Goal: Information Seeking & Learning: Check status

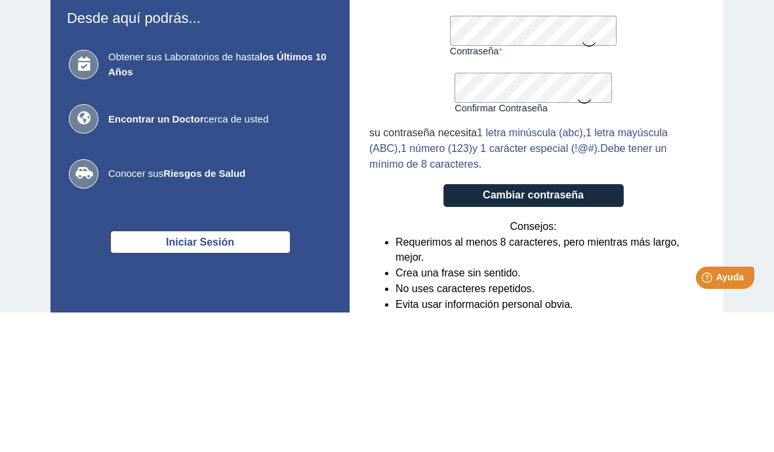
click at [679, 111] on form "Crear nueva contraseña Contraseña Una contraseña válida es requerida Confirmar …" at bounding box center [533, 301] width 328 height 380
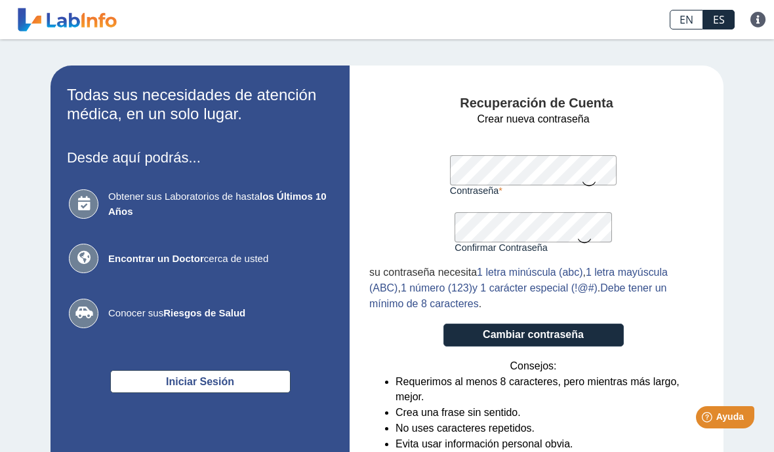
click at [599, 335] on button "Cambiar contraseña" at bounding box center [533, 335] width 180 height 23
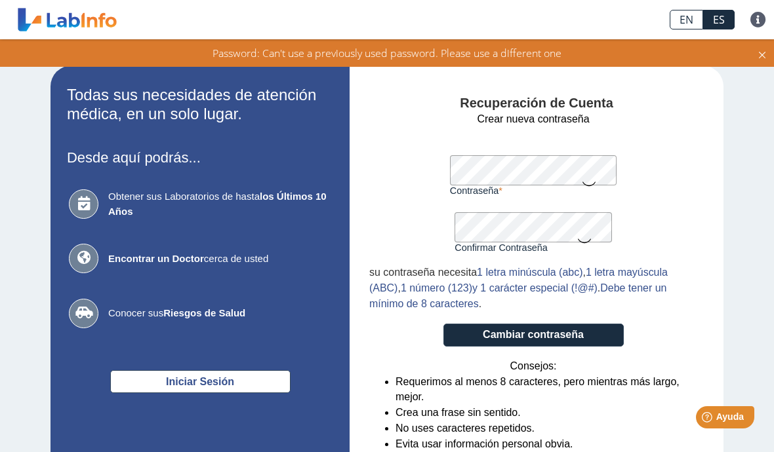
click at [46, 19] on link at bounding box center [67, 19] width 108 height 33
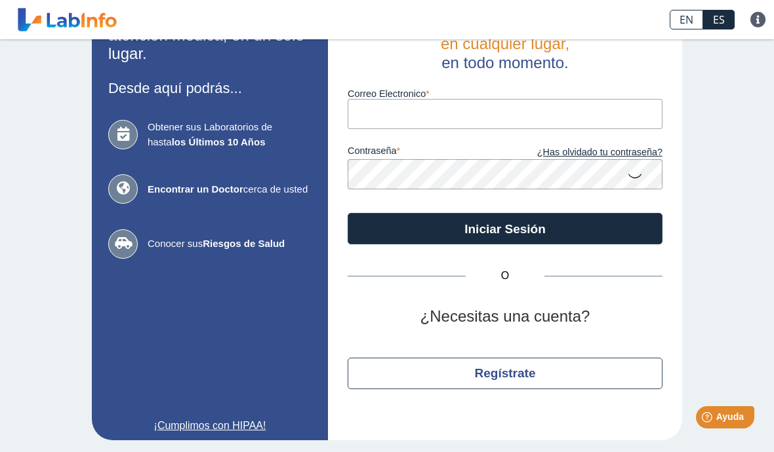
scroll to position [56, 0]
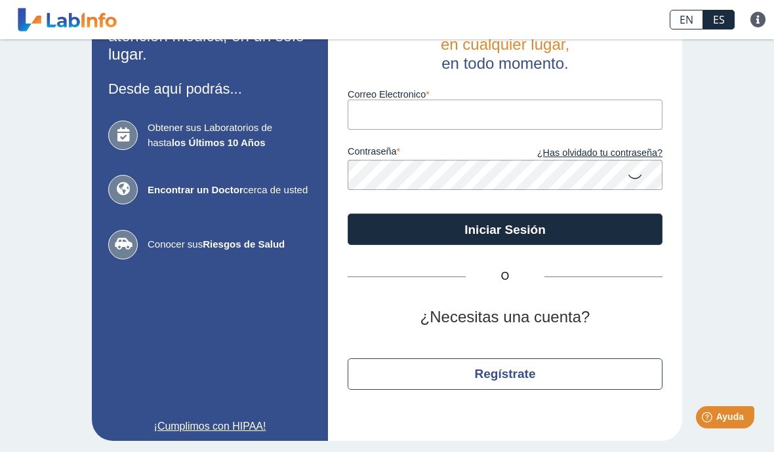
click at [507, 116] on input "Correo Electronico" at bounding box center [504, 115] width 315 height 30
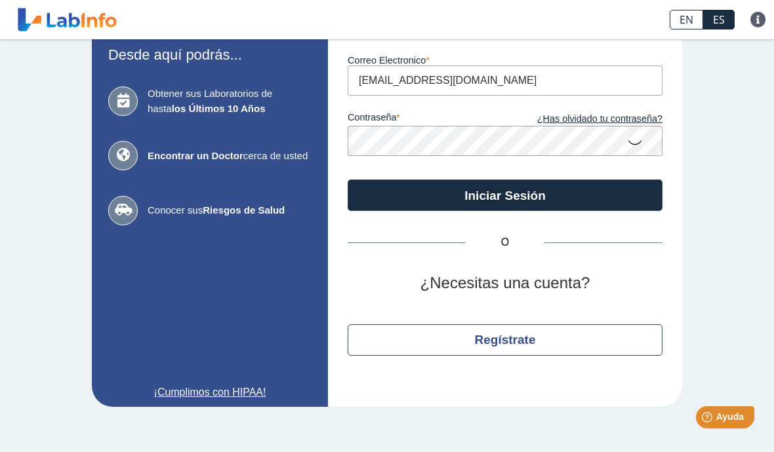
scroll to position [89, 0]
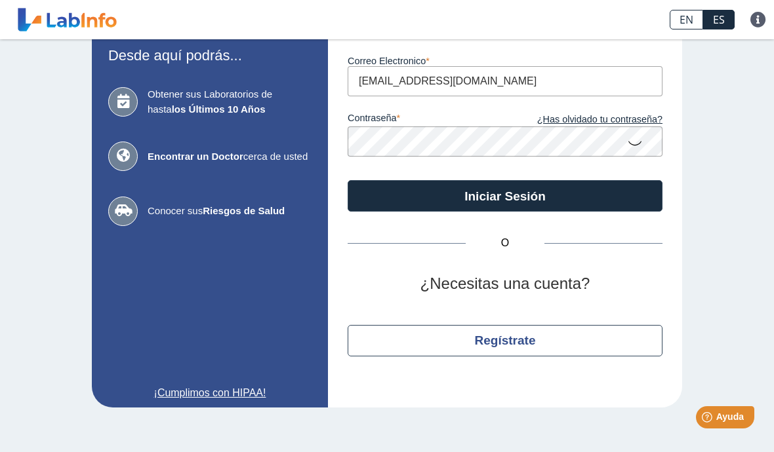
type input "[EMAIL_ADDRESS][DOMAIN_NAME]"
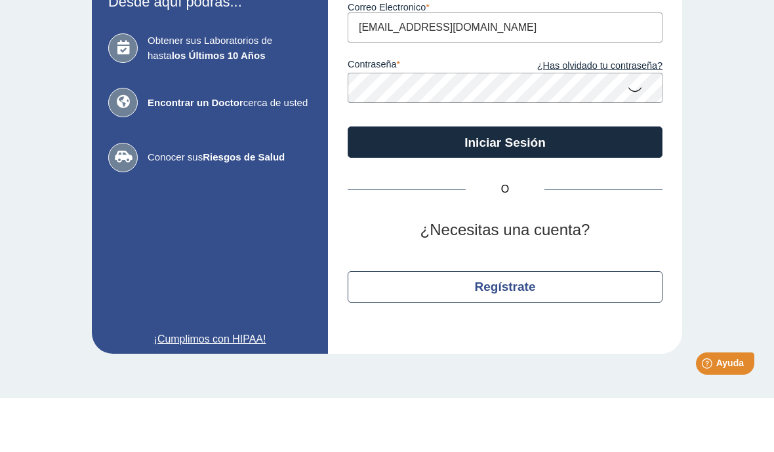
click at [631, 180] on button "Iniciar Sesión" at bounding box center [504, 195] width 315 height 31
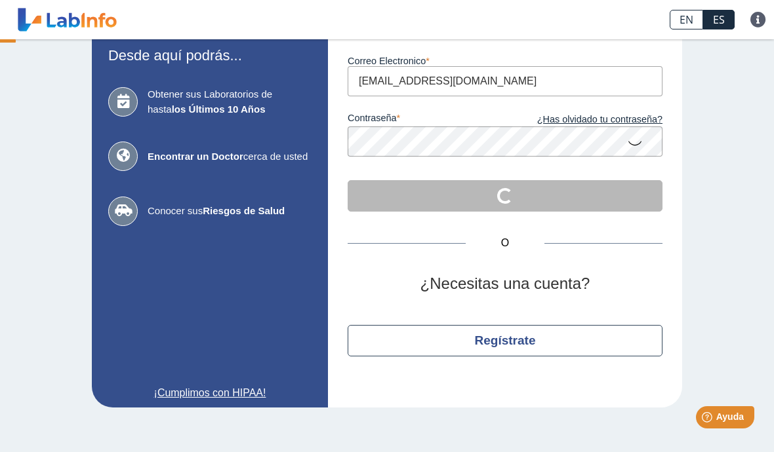
scroll to position [56, 0]
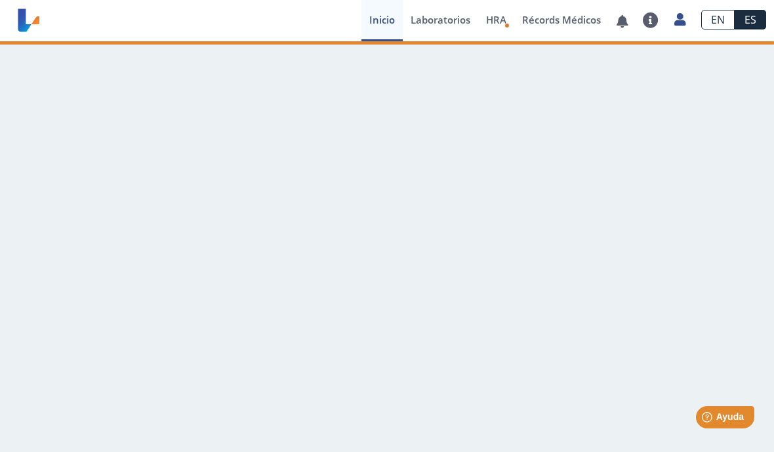
scroll to position [1, 0]
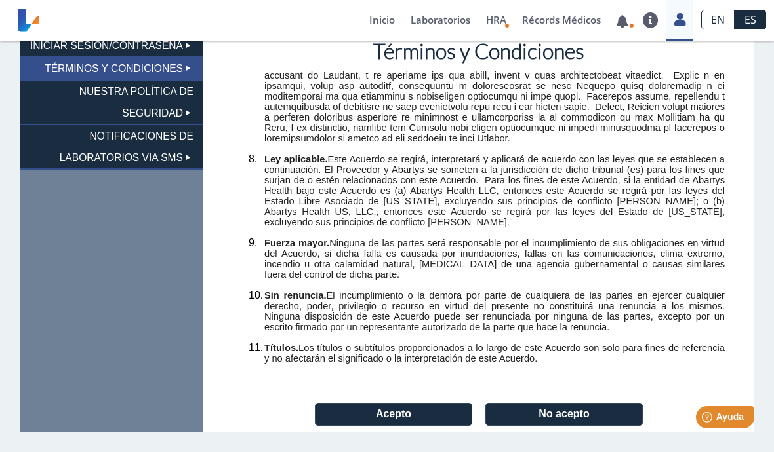
scroll to position [116, 0]
click at [420, 414] on button "Acepto" at bounding box center [393, 414] width 157 height 23
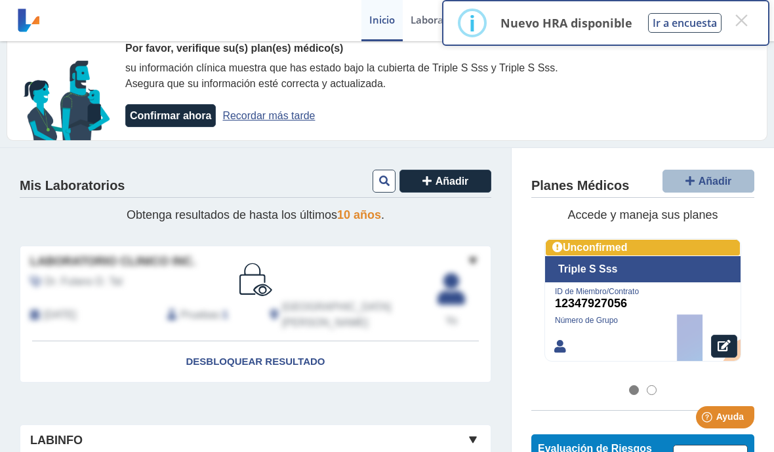
scroll to position [18, 0]
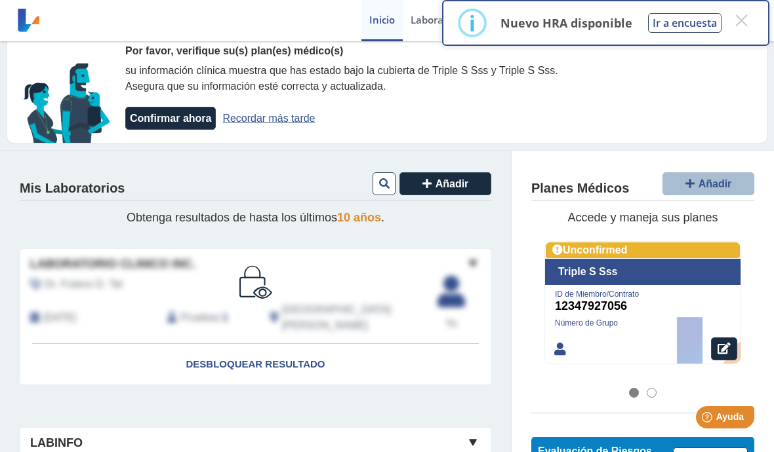
click at [148, 113] on button "Confirmar ahora" at bounding box center [170, 118] width 90 height 23
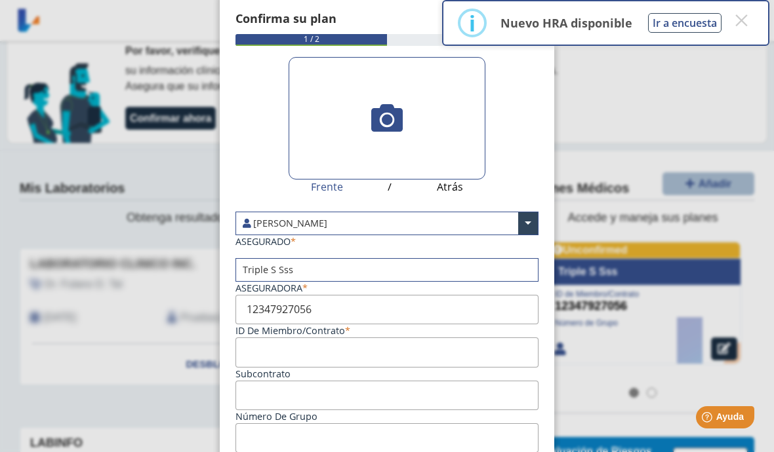
scroll to position [19, 0]
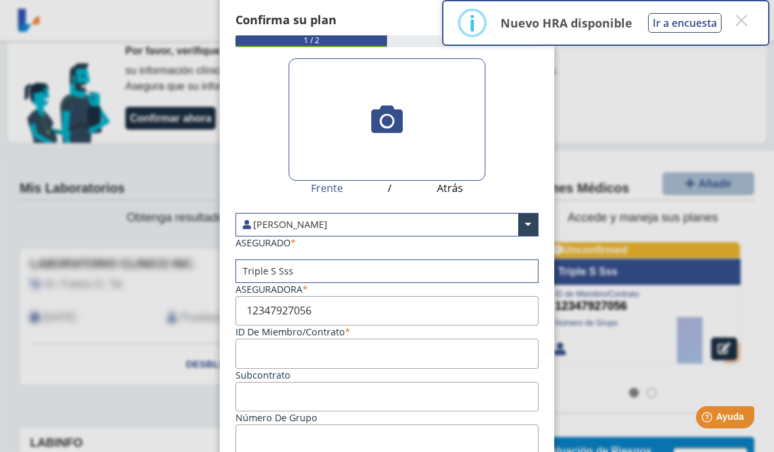
click at [387, 120] on icon at bounding box center [386, 119] width 31 height 31
click at [0, 0] on input "file" at bounding box center [0, 0] width 0 height 0
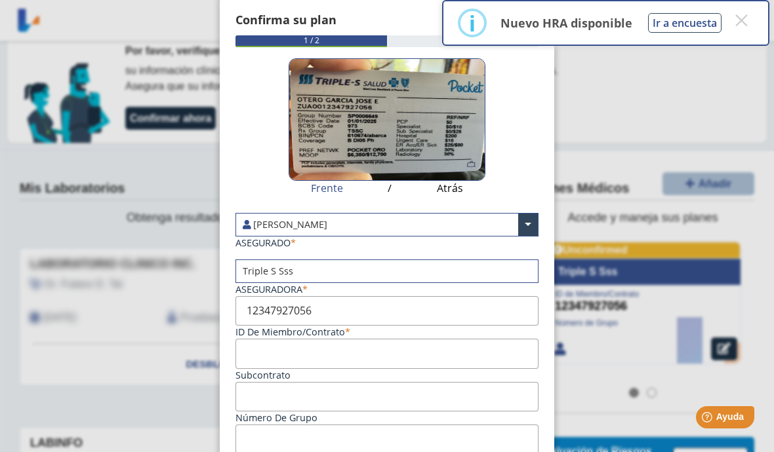
click at [454, 189] on span "Atrás" at bounding box center [450, 189] width 26 height 16
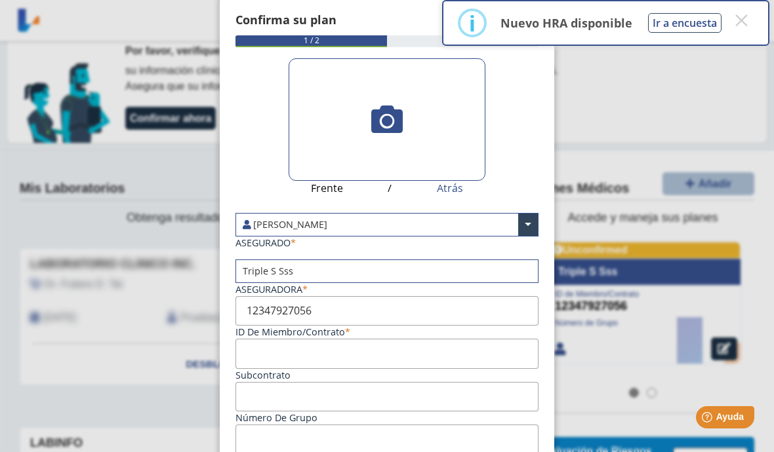
click at [373, 122] on icon at bounding box center [386, 119] width 31 height 31
click at [0, 0] on input "file" at bounding box center [0, 0] width 0 height 0
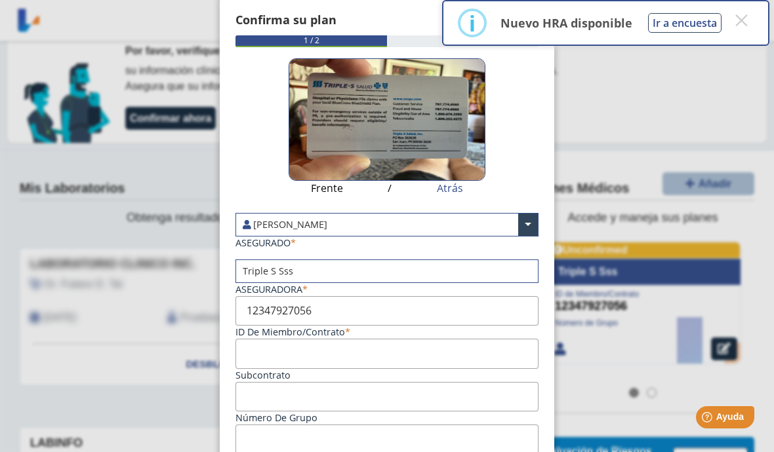
click at [340, 191] on span "Frente" at bounding box center [327, 189] width 32 height 16
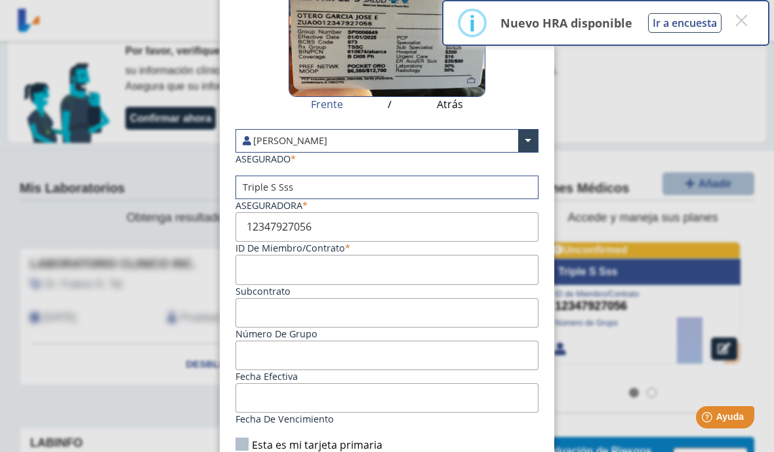
scroll to position [104, 0]
click at [416, 283] on input "Subcontrato" at bounding box center [386, 269] width 303 height 30
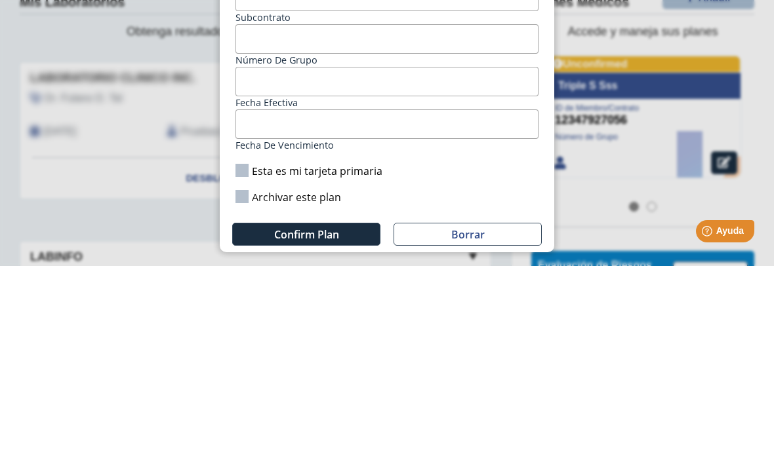
scroll to position [225, 0]
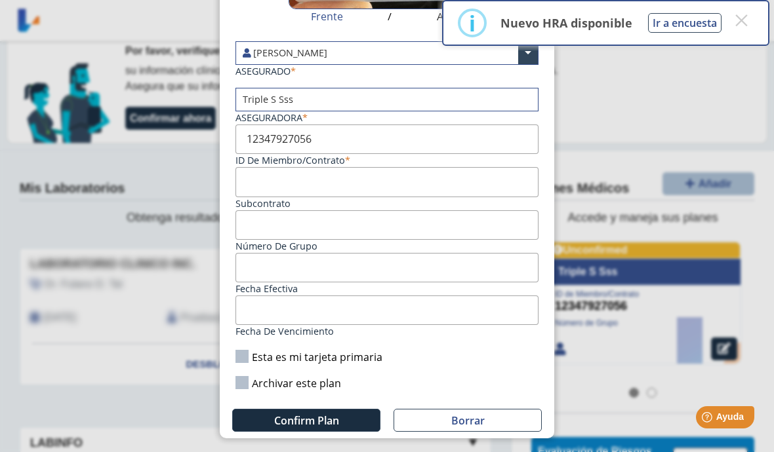
click at [263, 350] on label "Esta es mi tarjeta primaria" at bounding box center [308, 357] width 147 height 14
click at [0, 0] on input "Esta es mi tarjeta primaria" at bounding box center [0, 0] width 0 height 0
click at [339, 414] on span "Confirm Plan" at bounding box center [306, 421] width 65 height 14
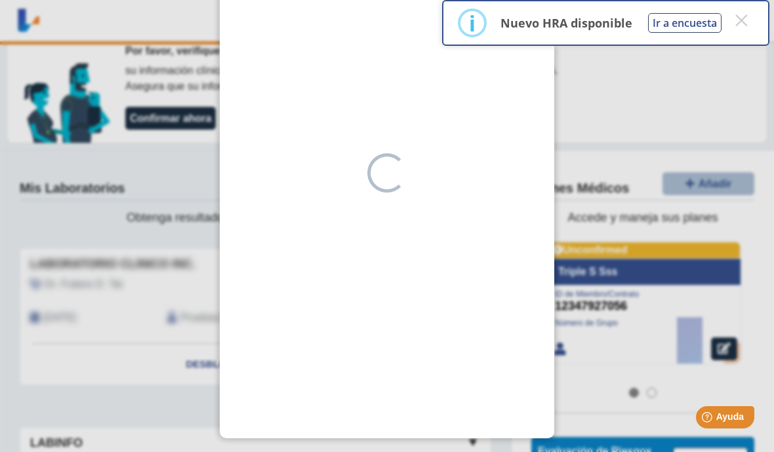
type input "12347927020"
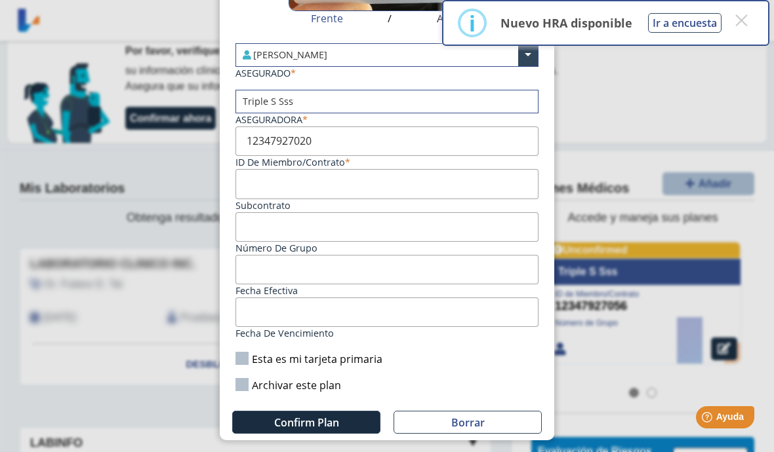
click at [628, 108] on ngb-modal-window "Confirma su plan  2 / 2 Frente / Atrás [PERSON_NAME] × ASEGURADO Triple S Sss …" at bounding box center [387, 226] width 774 height 452
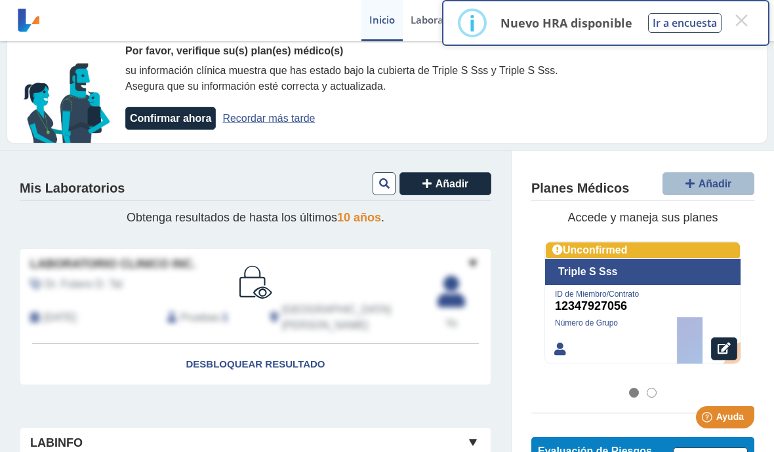
click at [151, 117] on button "Confirmar ahora" at bounding box center [170, 118] width 90 height 23
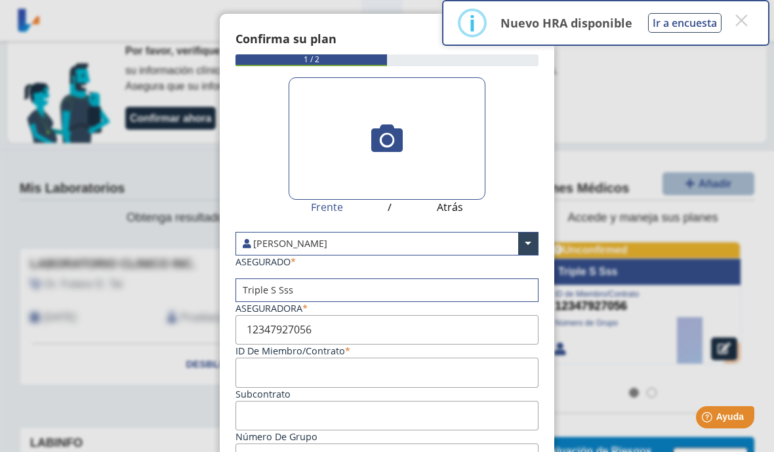
scroll to position [0, 0]
click at [639, 108] on ngb-modal-window "Confirma su plan  1 / 2 Frente / Atrás [PERSON_NAME] × ASEGURADO Triple S Sss …" at bounding box center [387, 226] width 774 height 452
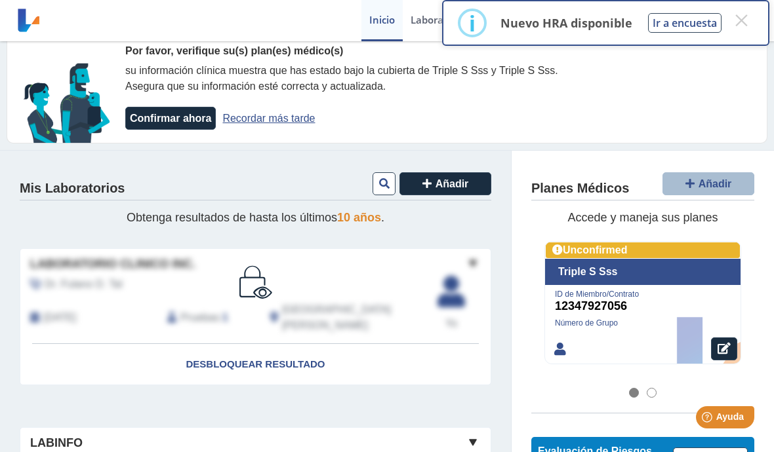
click at [296, 359] on span "Desbloquear resultado" at bounding box center [255, 364] width 139 height 11
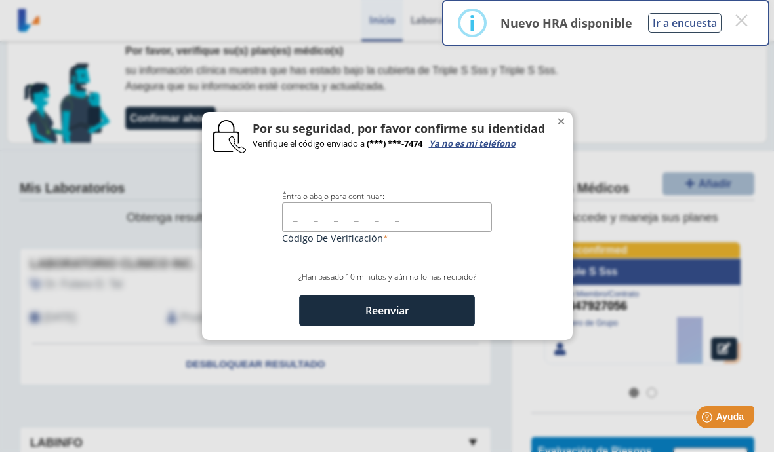
click at [394, 203] on input "text" at bounding box center [387, 218] width 210 height 30
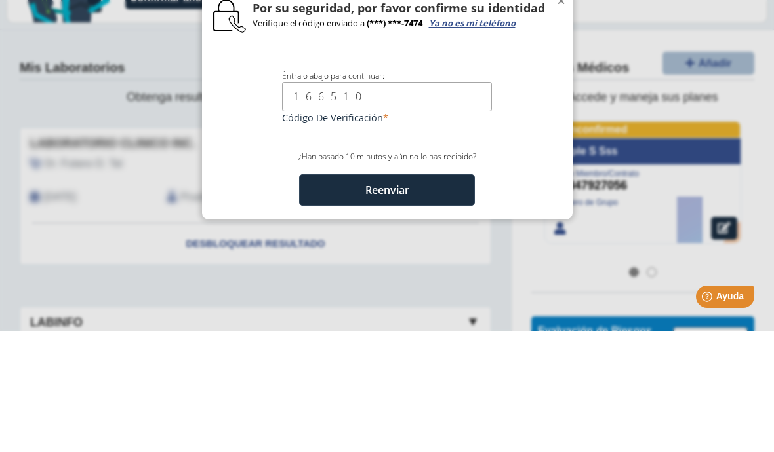
type input "166510"
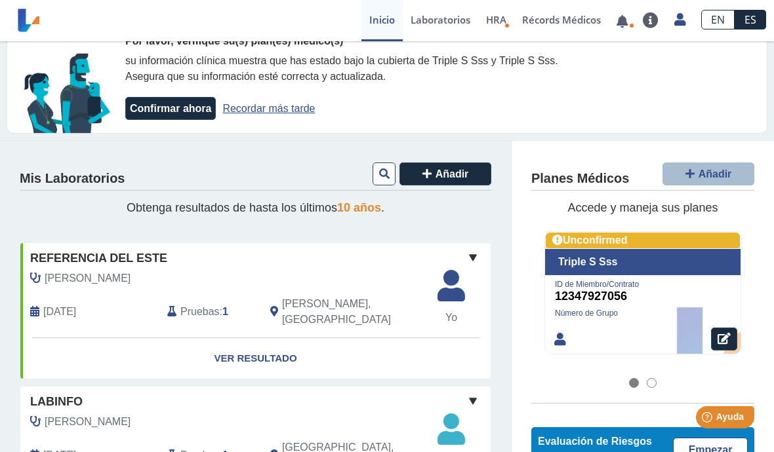
scroll to position [27, 0]
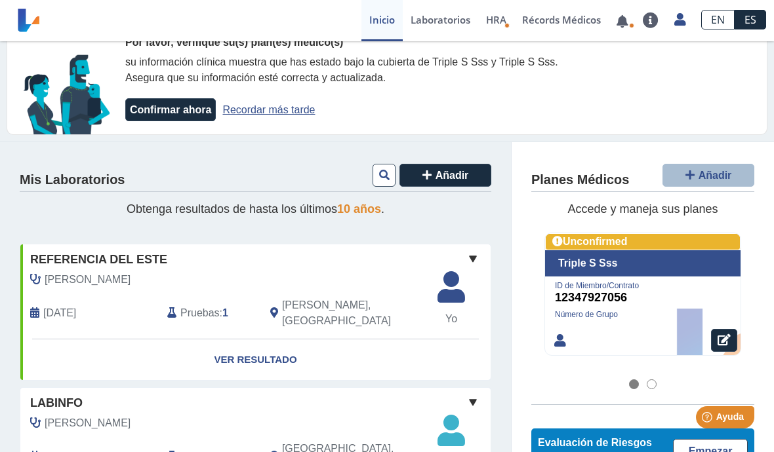
click at [283, 346] on link "Ver Resultado" at bounding box center [255, 360] width 470 height 41
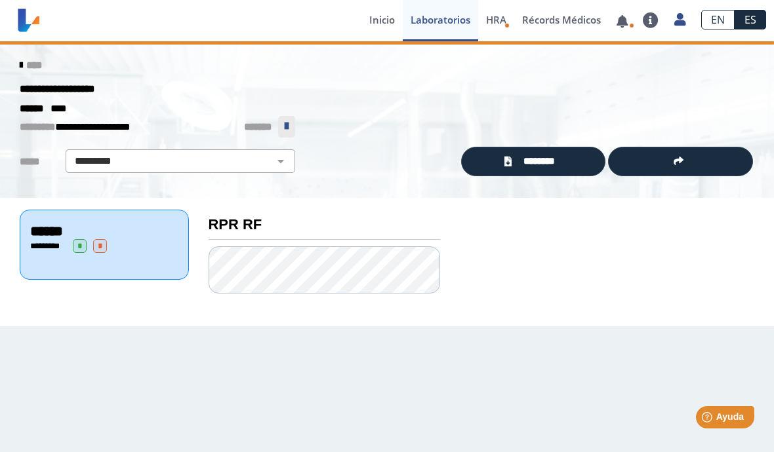
scroll to position [1, 0]
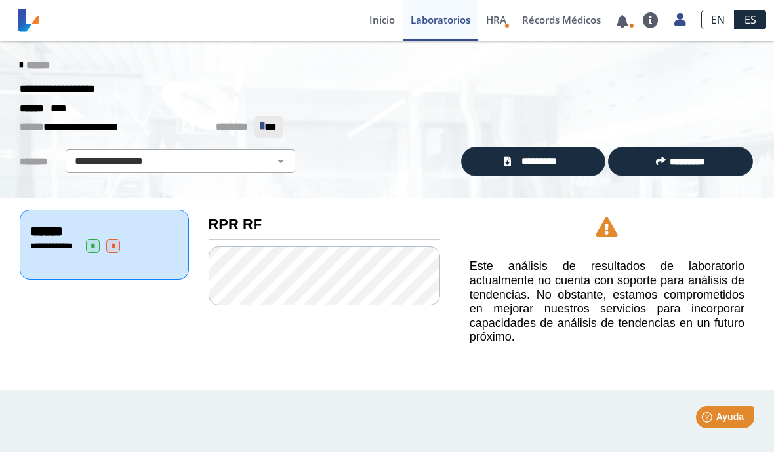
click at [34, 66] on span "******" at bounding box center [38, 65] width 24 height 10
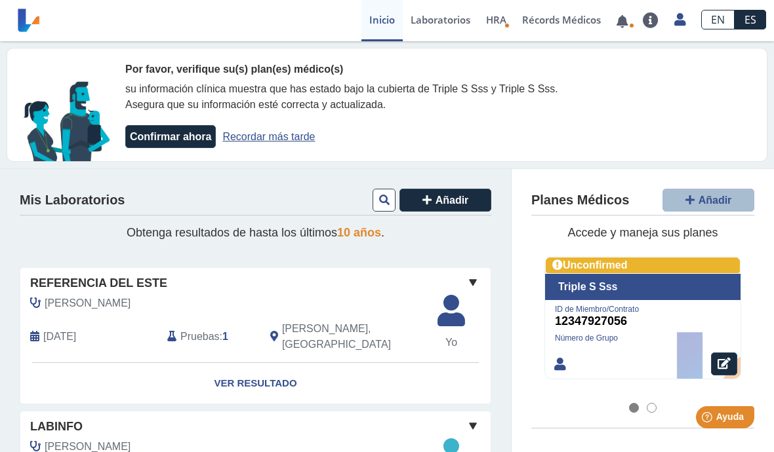
click at [167, 138] on button "Confirmar ahora" at bounding box center [170, 136] width 90 height 23
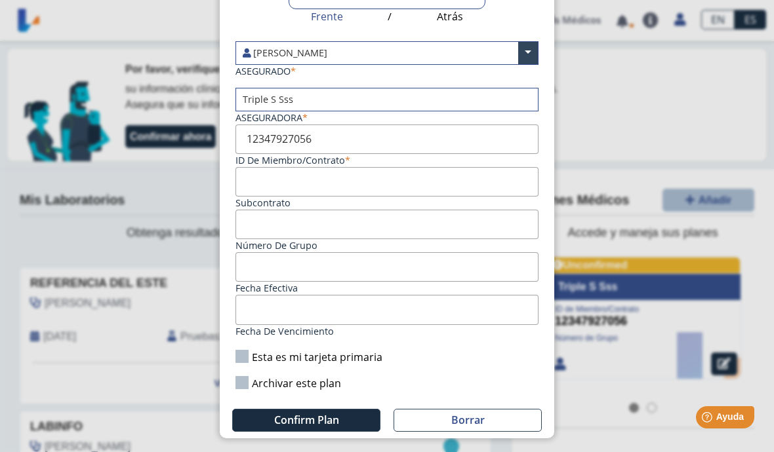
scroll to position [216, 0]
click at [267, 350] on label "Esta es mi tarjeta primaria" at bounding box center [308, 357] width 147 height 14
click at [0, 0] on input "Esta es mi tarjeta primaria" at bounding box center [0, 0] width 0 height 0
click at [263, 376] on label "Archivar este plan" at bounding box center [288, 383] width 106 height 14
click at [0, 0] on input "Archivar este plan" at bounding box center [0, 0] width 0 height 0
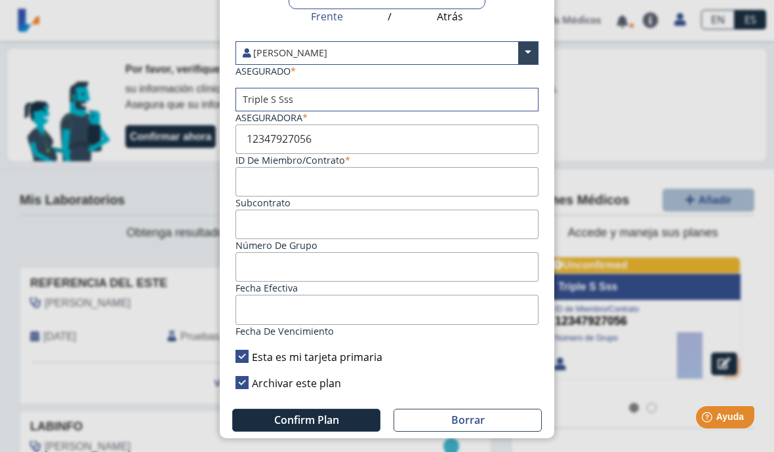
click at [349, 409] on button "Confirm Plan" at bounding box center [306, 420] width 148 height 23
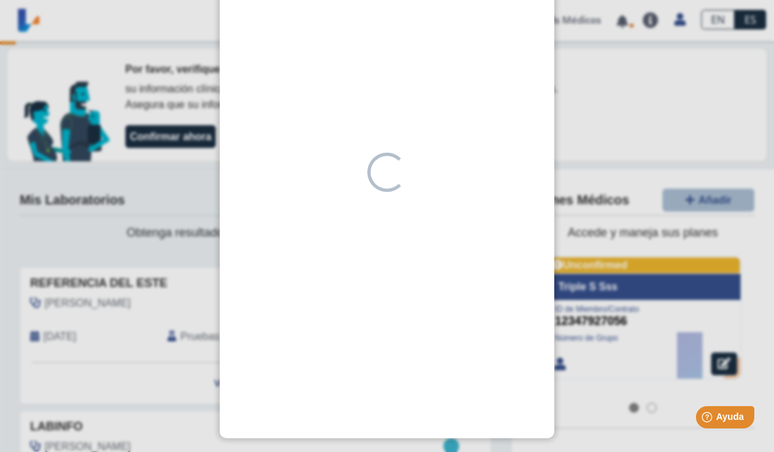
scroll to position [180, 0]
type input "12347927020"
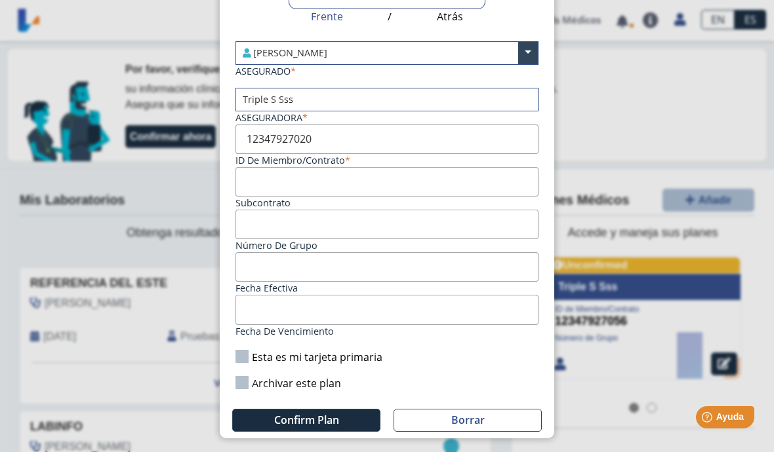
scroll to position [216, 0]
click at [484, 409] on button "Borrar" at bounding box center [467, 420] width 148 height 23
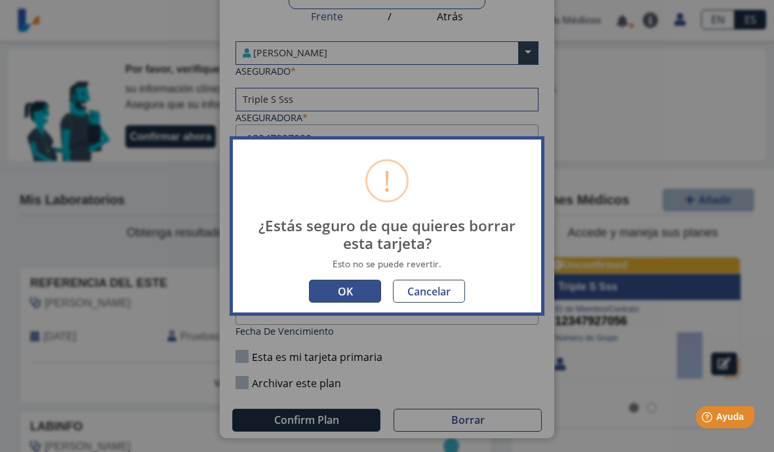
click at [357, 294] on button "OK" at bounding box center [345, 291] width 72 height 23
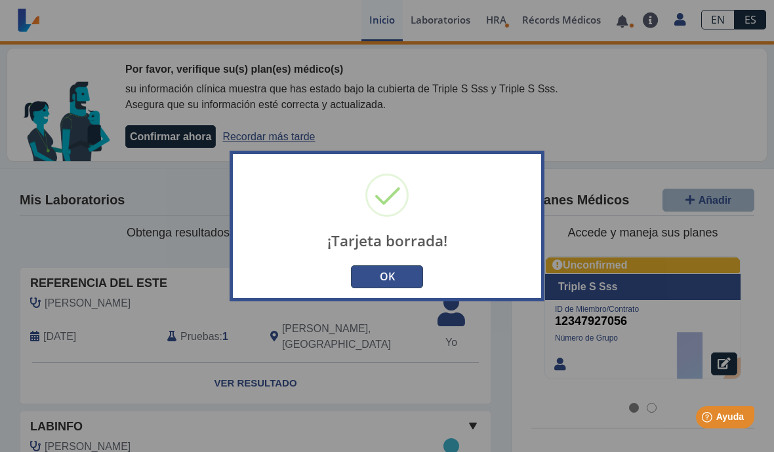
scroll to position [200, 0]
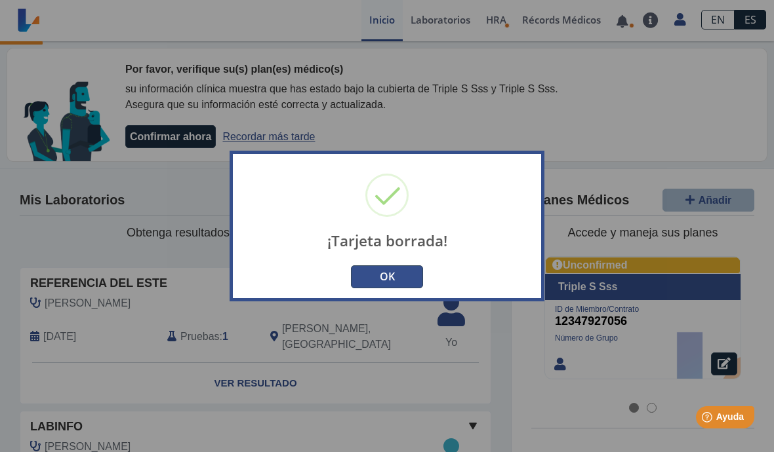
click at [391, 273] on button "OK" at bounding box center [387, 277] width 72 height 23
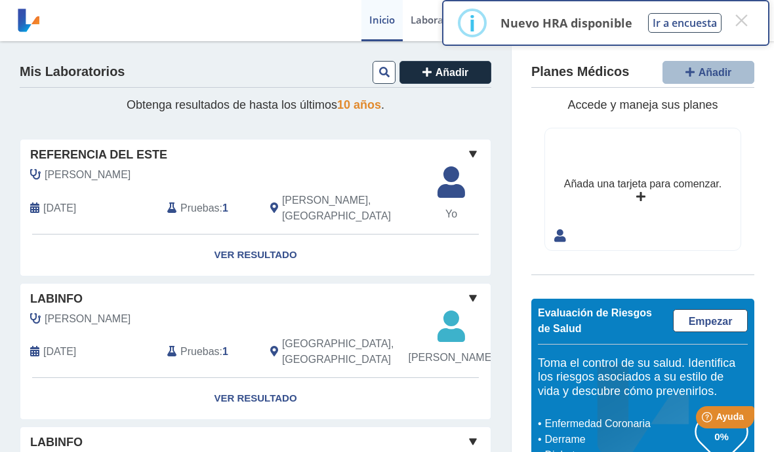
scroll to position [0, 0]
click at [640, 193] on icon at bounding box center [640, 197] width 9 height 10
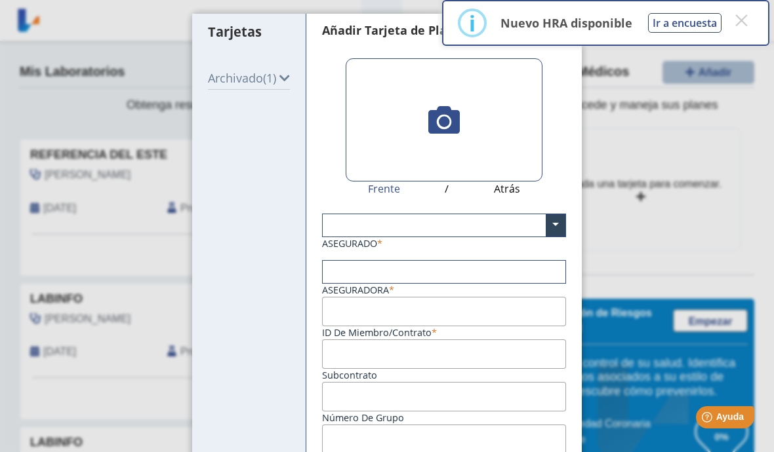
click at [560, 224] on span at bounding box center [555, 225] width 20 height 22
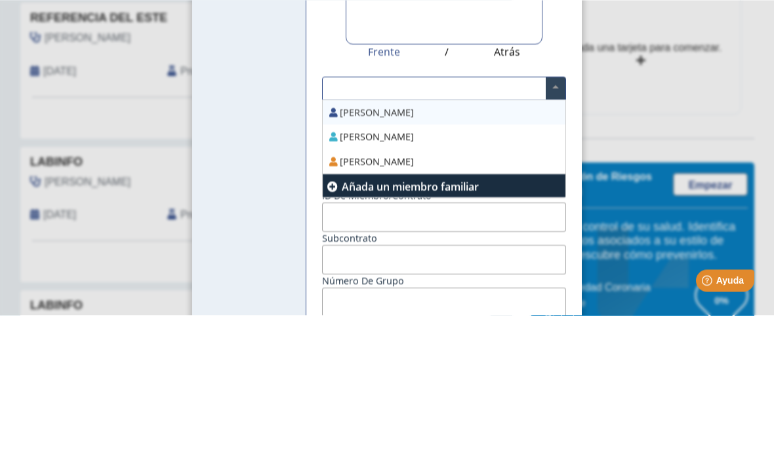
click at [417, 237] on div "[PERSON_NAME]" at bounding box center [444, 249] width 243 height 25
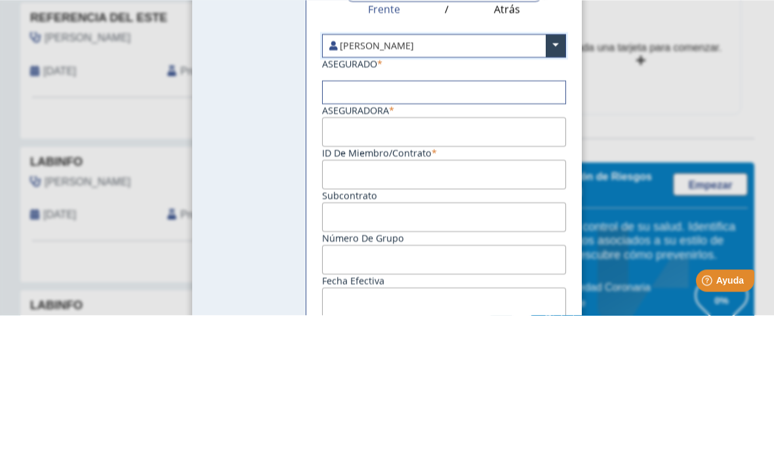
scroll to position [41, 0]
click at [548, 220] on input "text" at bounding box center [444, 231] width 243 height 22
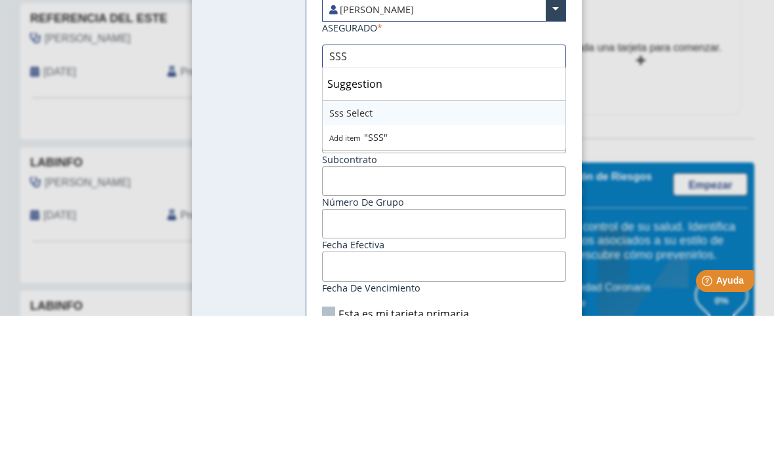
scroll to position [73, 0]
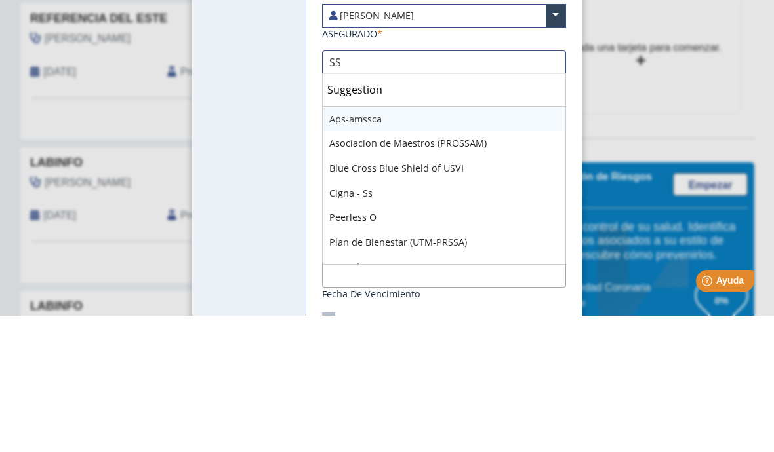
type input "S"
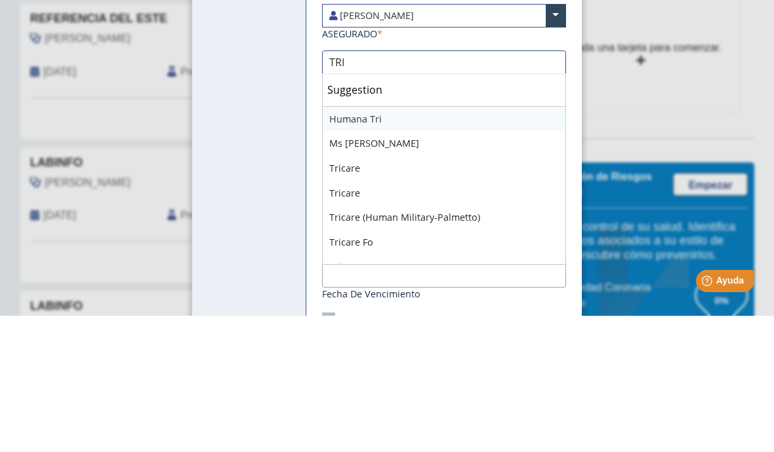
type input "TRIP"
click at [353, 243] on div "Triple S" at bounding box center [444, 255] width 243 height 25
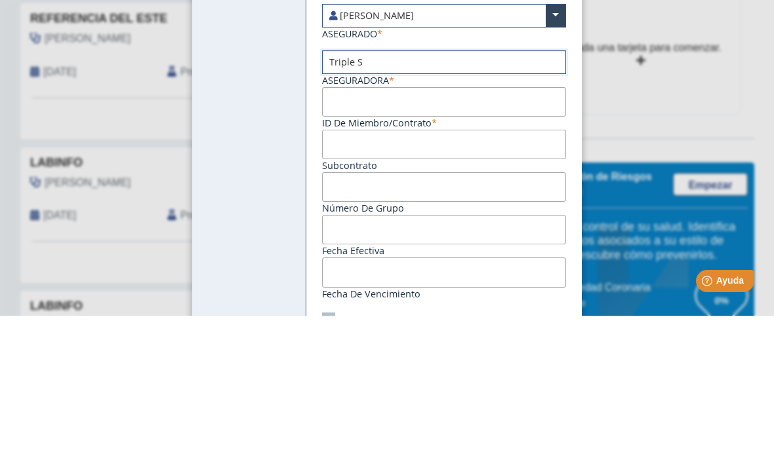
click at [432, 224] on input "ID de Miembro/Contrato" at bounding box center [444, 239] width 244 height 30
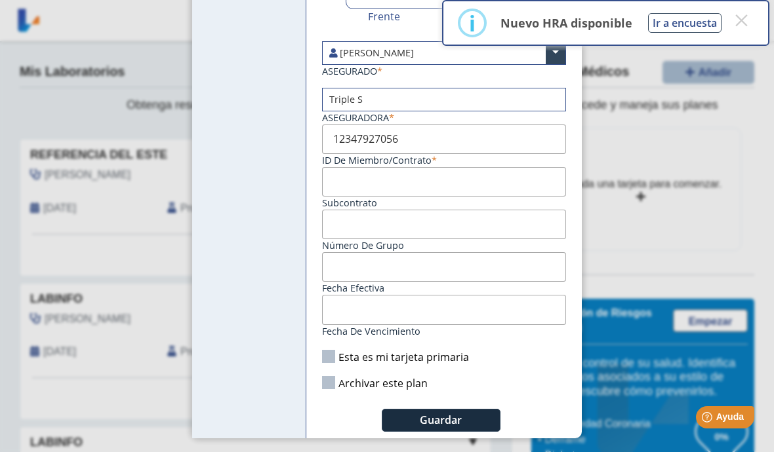
scroll to position [207, 0]
type input "12347927056"
click at [334, 350] on label "Esta es mi tarjeta primaria" at bounding box center [395, 357] width 147 height 14
click at [0, 0] on input "Esta es mi tarjeta primaria" at bounding box center [0, 0] width 0 height 0
click at [335, 376] on label "Archivar este plan" at bounding box center [375, 383] width 106 height 14
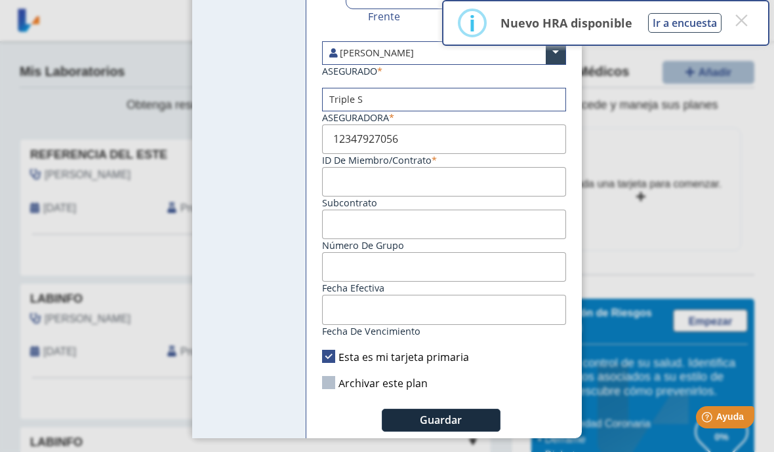
click at [0, 0] on input "Archivar este plan" at bounding box center [0, 0] width 0 height 0
click at [469, 409] on button "Guardar" at bounding box center [441, 420] width 119 height 23
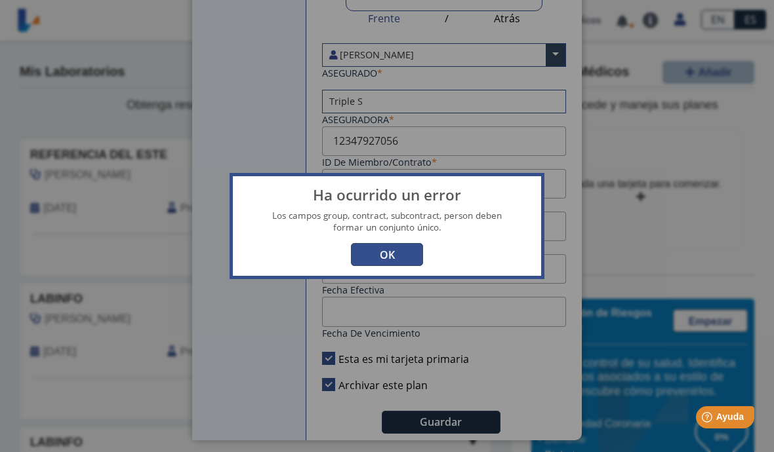
click at [403, 254] on button "OK" at bounding box center [387, 254] width 72 height 23
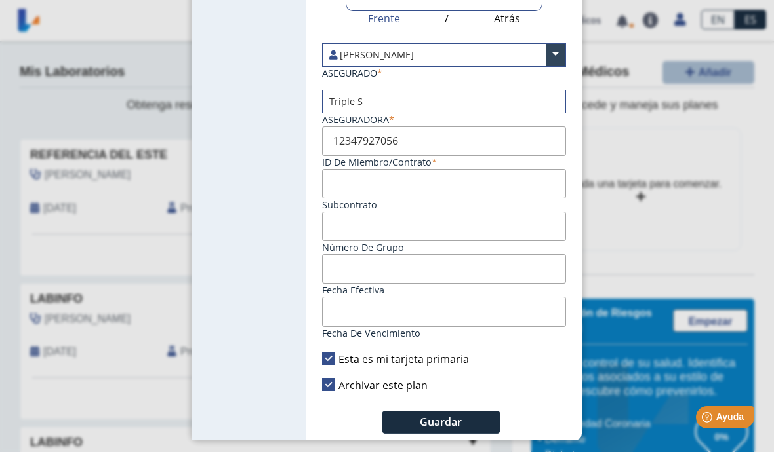
click at [446, 241] on input "Aseguradora" at bounding box center [444, 227] width 244 height 30
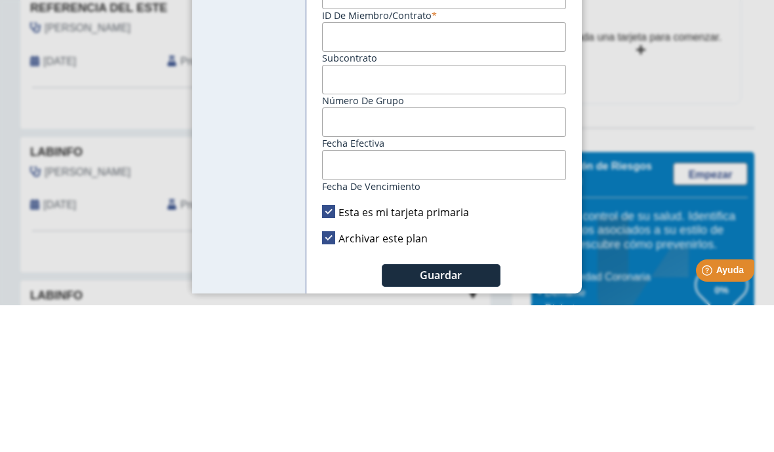
click at [631, 82] on ngb-modal-window "Tarjetas Archivado (1) Añadir Tarjeta de Plan Médico  My Cards Frente / Atrás …" at bounding box center [387, 226] width 774 height 452
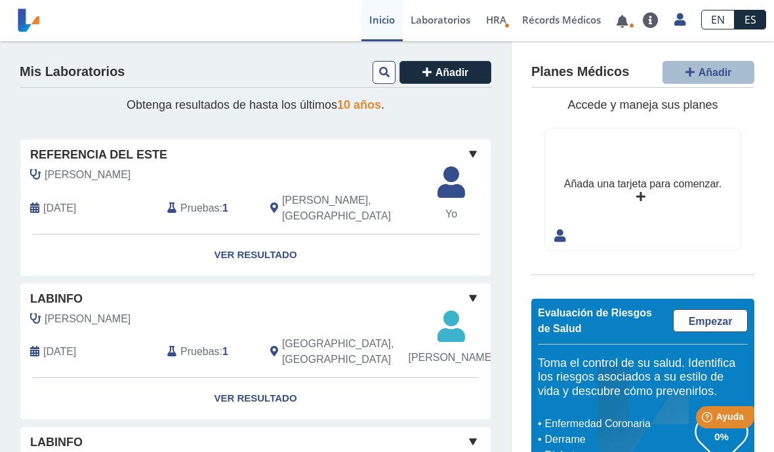
click at [443, 22] on link "Laboratorios" at bounding box center [440, 20] width 75 height 41
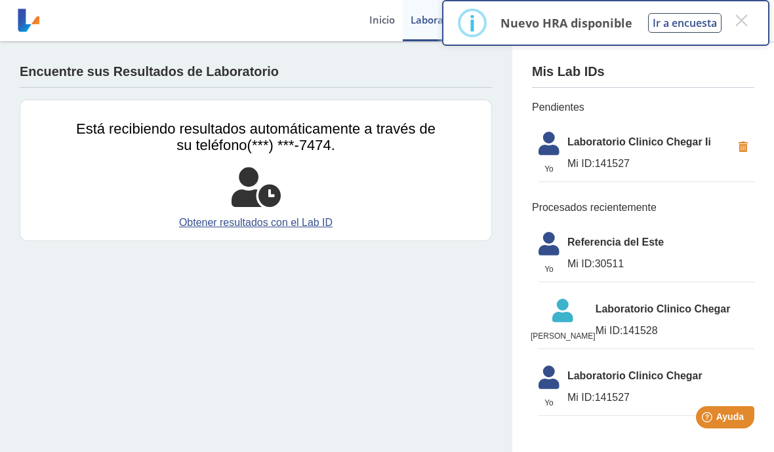
click at [609, 158] on span "Mi ID: 141527" at bounding box center [649, 164] width 165 height 16
click at [639, 153] on li "Yo Yo Laboratorio Clinico Chegar Ii Mi ID: 141527" at bounding box center [646, 153] width 216 height 57
click at [631, 164] on span "Mi ID: 141527" at bounding box center [649, 164] width 165 height 16
click at [311, 221] on link "Obtener resultados con el Lab ID" at bounding box center [255, 223] width 359 height 16
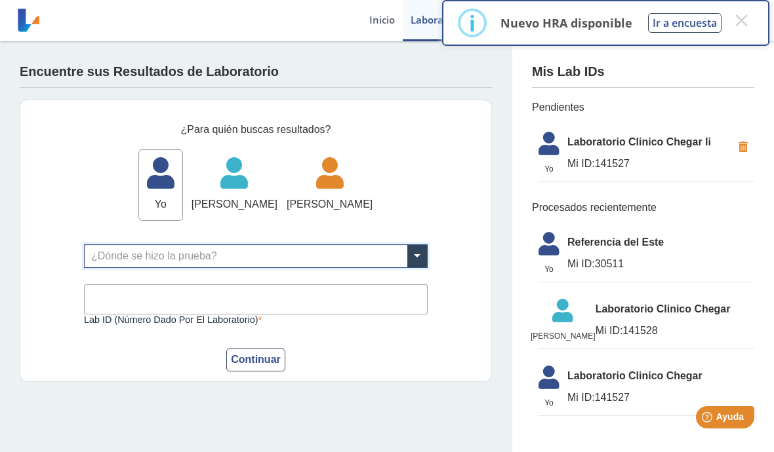
click at [415, 258] on span at bounding box center [417, 256] width 20 height 22
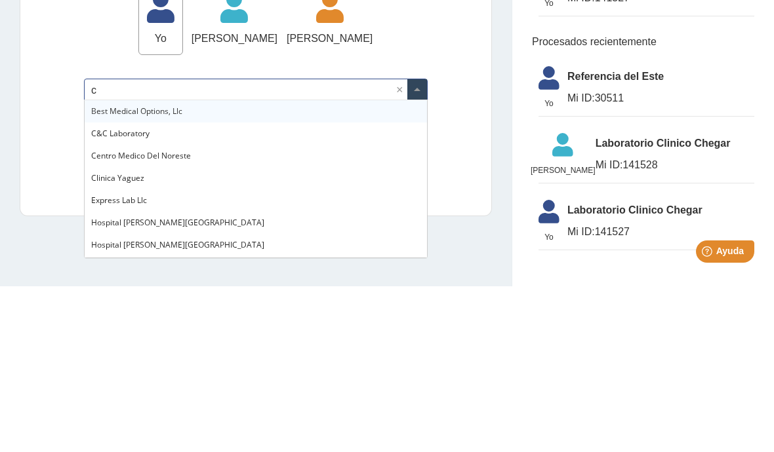
type input "ch"
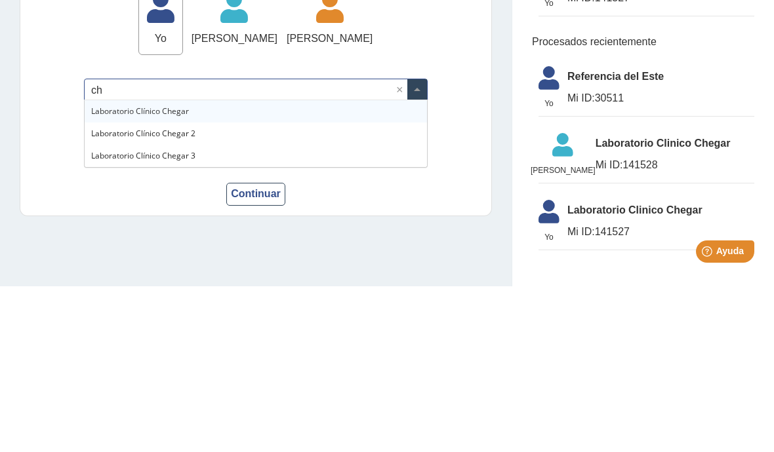
click at [181, 316] on span "Laboratorio Clínico Chegar 3" at bounding box center [143, 321] width 104 height 11
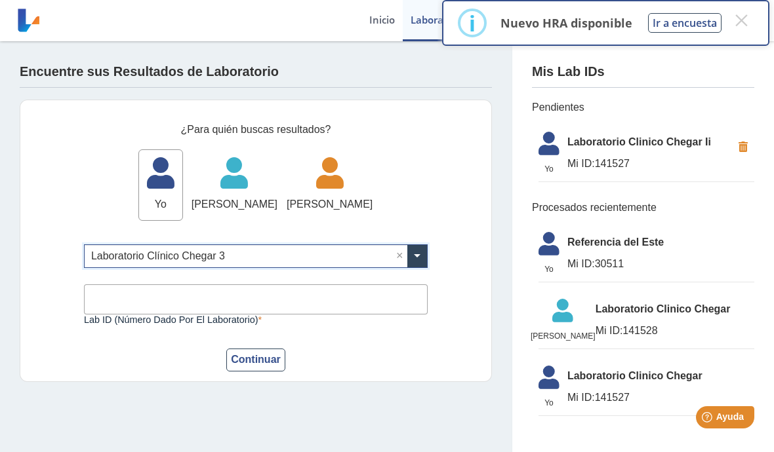
click at [287, 296] on input "Lab ID (número dado por el laboratorio)" at bounding box center [256, 300] width 344 height 30
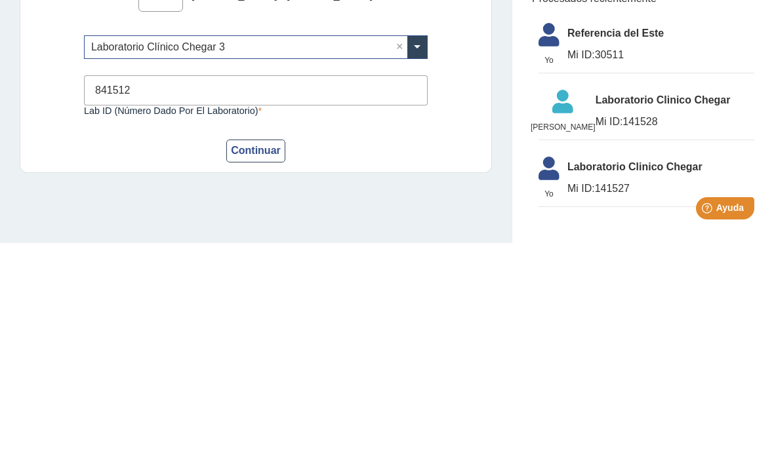
type input "841512"
click at [271, 349] on button "Continuar" at bounding box center [255, 360] width 59 height 23
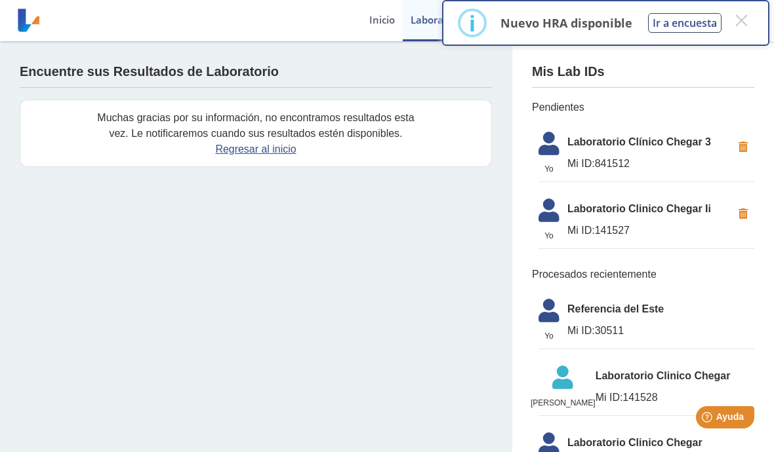
click at [743, 28] on button "×" at bounding box center [741, 21] width 24 height 24
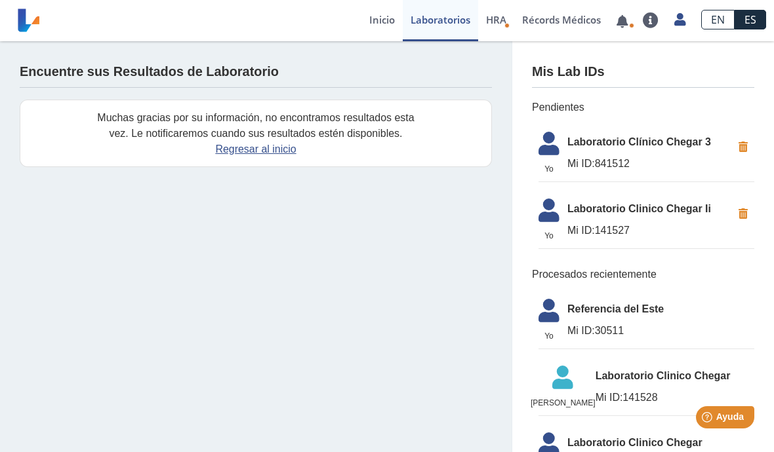
click at [619, 216] on li "Yo Yo Laboratorio Clinico Chegar Ii Mi ID: 141527" at bounding box center [646, 220] width 216 height 57
click at [633, 207] on span "Laboratorio Clinico Chegar Ii" at bounding box center [649, 209] width 165 height 16
click at [604, 236] on span "Mi ID: 141527" at bounding box center [649, 231] width 165 height 16
click at [622, 217] on li "Yo Yo Laboratorio Clinico Chegar Ii Mi ID: 141527" at bounding box center [646, 220] width 216 height 57
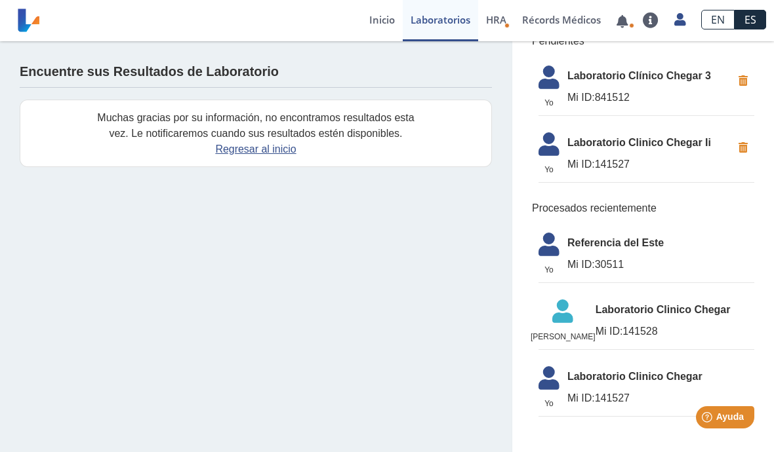
scroll to position [66, 0]
click at [631, 251] on li "Yo Yo Referencia del Este Mi ID: 30511" at bounding box center [646, 254] width 216 height 57
click at [598, 246] on span "Referencia del Este" at bounding box center [660, 243] width 187 height 16
click at [603, 247] on span "Referencia del Este" at bounding box center [660, 243] width 187 height 16
click at [266, 146] on link "Regresar al inicio" at bounding box center [255, 149] width 81 height 11
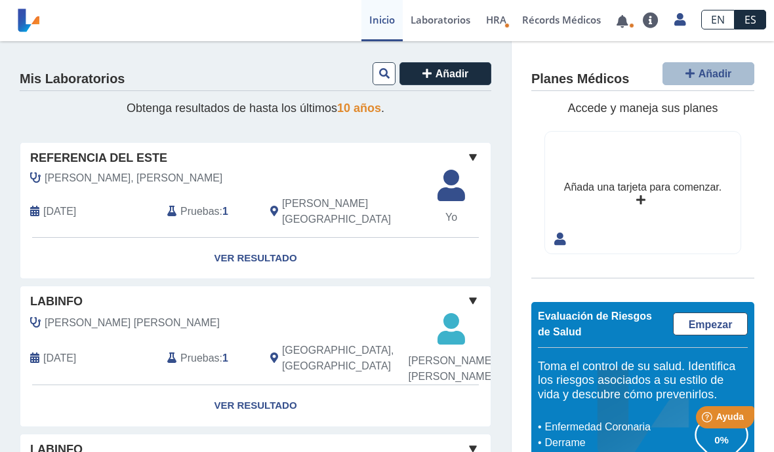
click at [431, 20] on link "Laboratorios" at bounding box center [440, 20] width 75 height 41
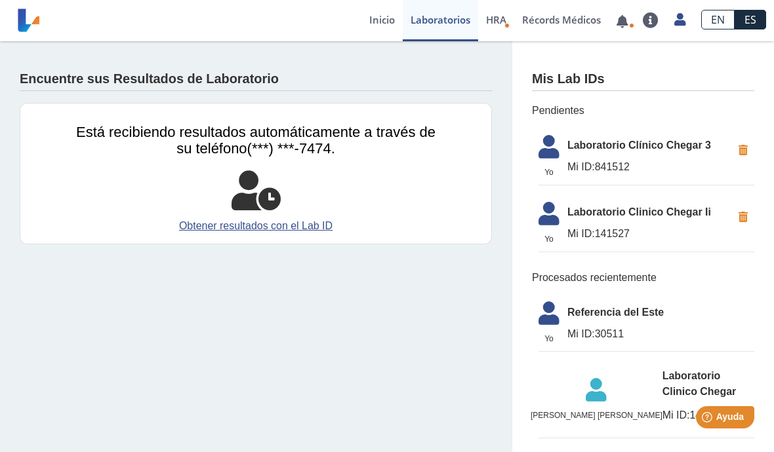
click at [648, 216] on span "Laboratorio Clinico Chegar Ii" at bounding box center [649, 213] width 165 height 16
click at [201, 222] on link "Obtener resultados con el Lab ID" at bounding box center [255, 226] width 359 height 16
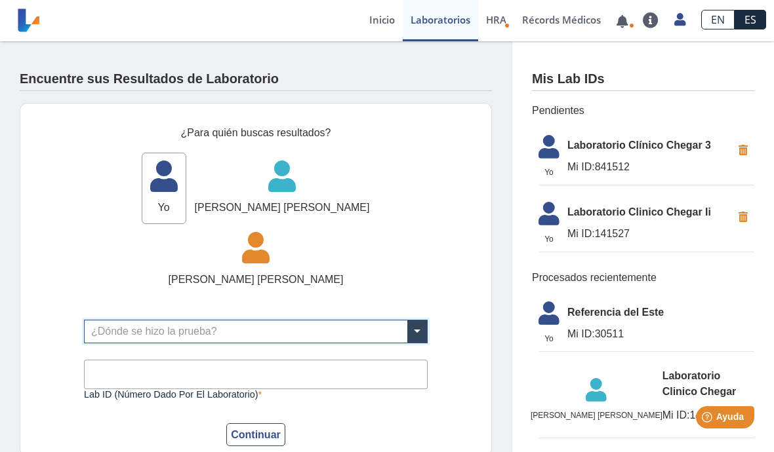
click at [417, 321] on span at bounding box center [417, 332] width 20 height 22
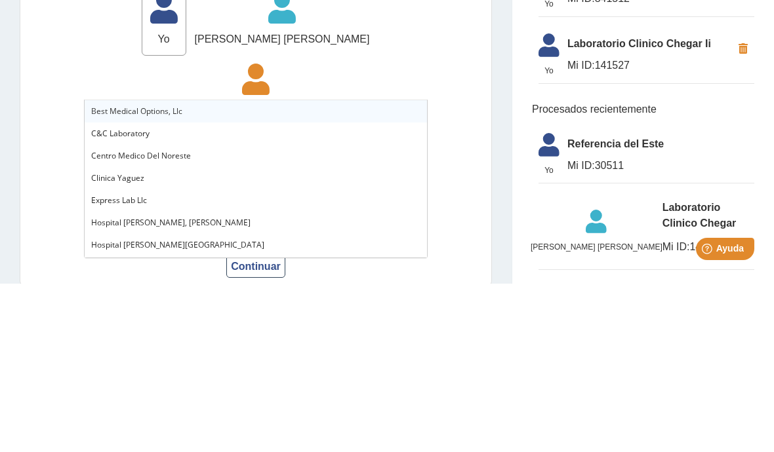
type input "ch"
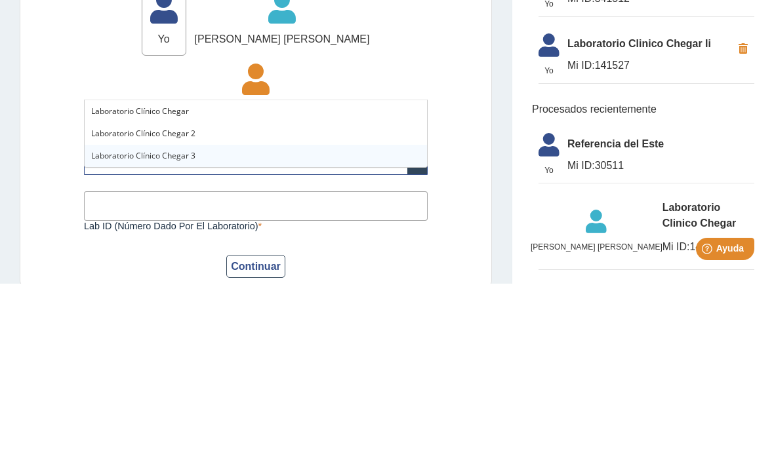
click at [184, 319] on span "Laboratorio Clínico Chegar 3" at bounding box center [143, 324] width 104 height 11
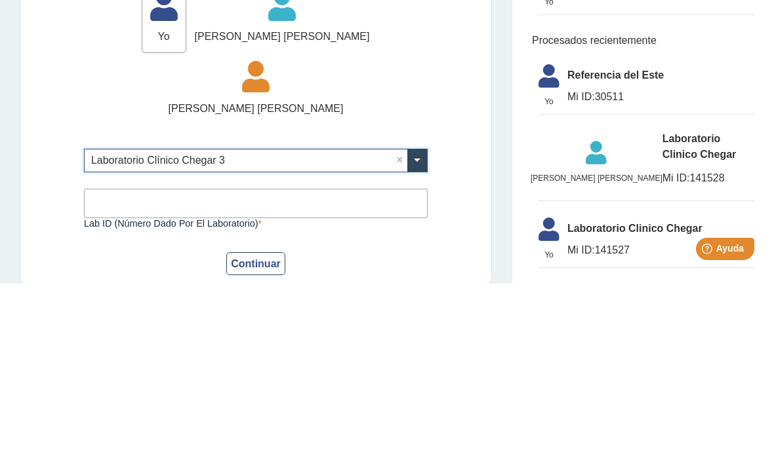
scroll to position [72, 0]
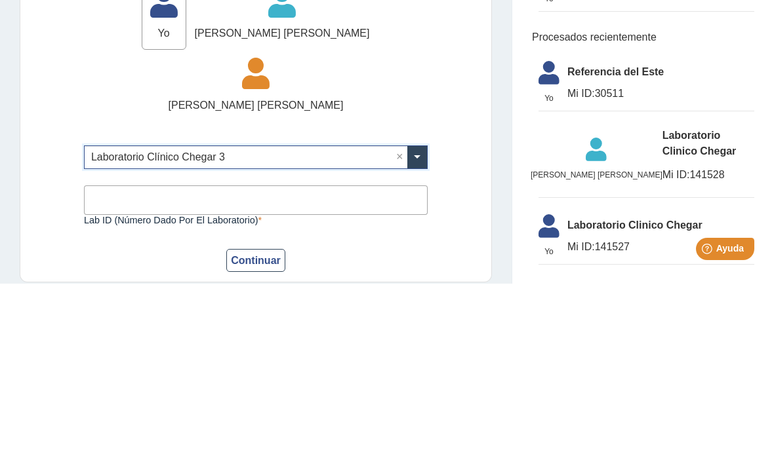
click at [386, 354] on input "Lab ID (número dado por el laboratorio)" at bounding box center [256, 369] width 344 height 30
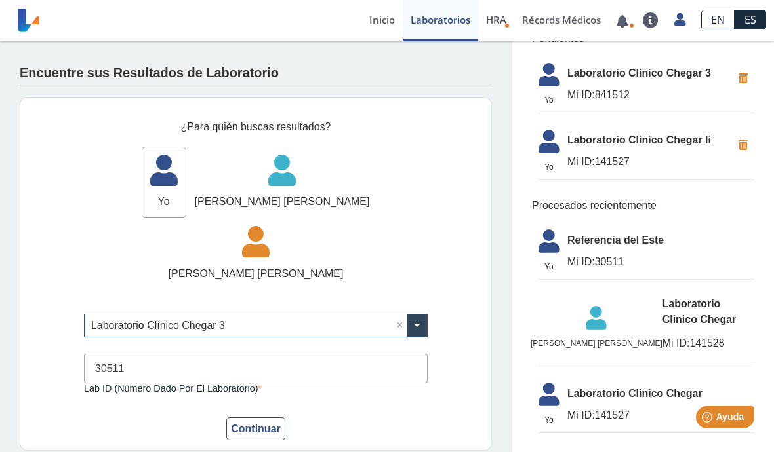
type input "30511"
click at [269, 418] on button "Continuar" at bounding box center [255, 429] width 59 height 23
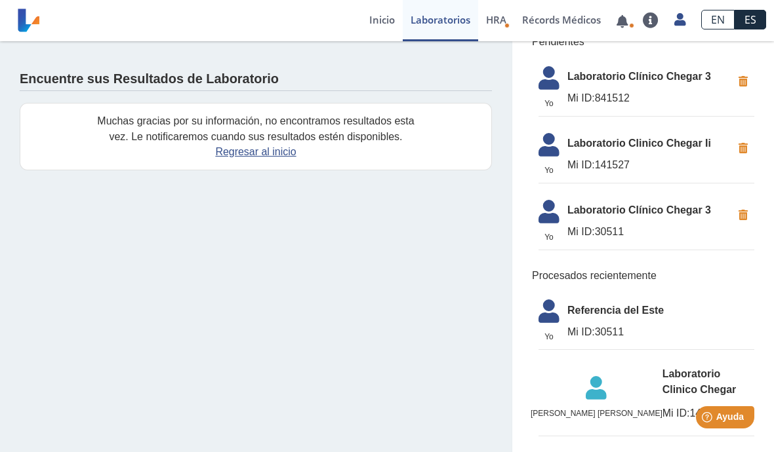
click at [621, 161] on span "Mi ID: 141527" at bounding box center [649, 165] width 165 height 16
click at [646, 82] on span "Laboratorio Clínico Chegar 3" at bounding box center [649, 77] width 165 height 16
click at [242, 154] on link "Regresar al inicio" at bounding box center [255, 151] width 81 height 11
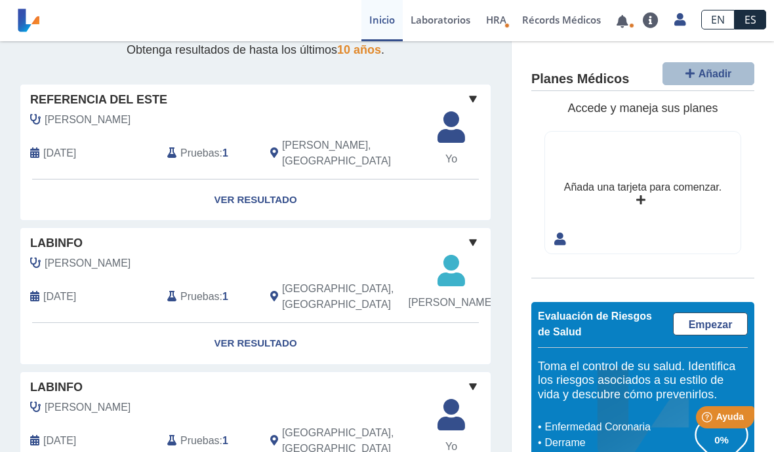
scroll to position [62, 0]
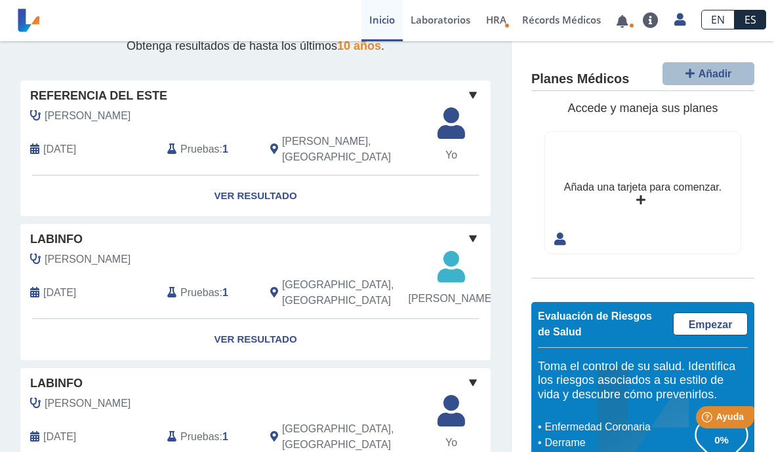
click at [474, 231] on span at bounding box center [473, 239] width 16 height 16
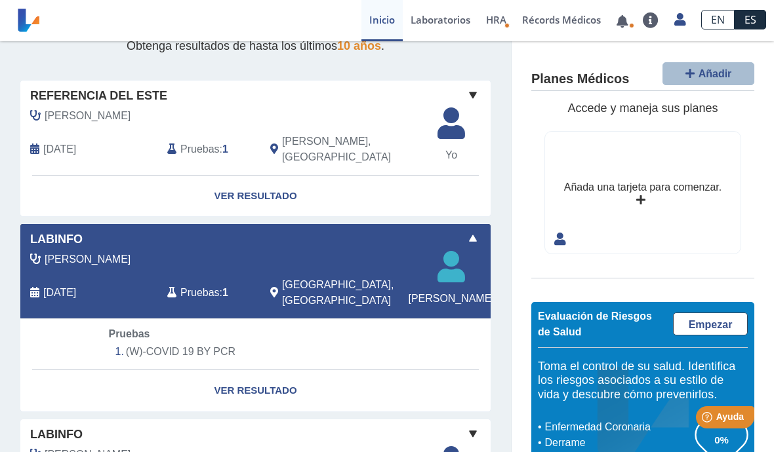
click at [477, 231] on span at bounding box center [473, 239] width 16 height 16
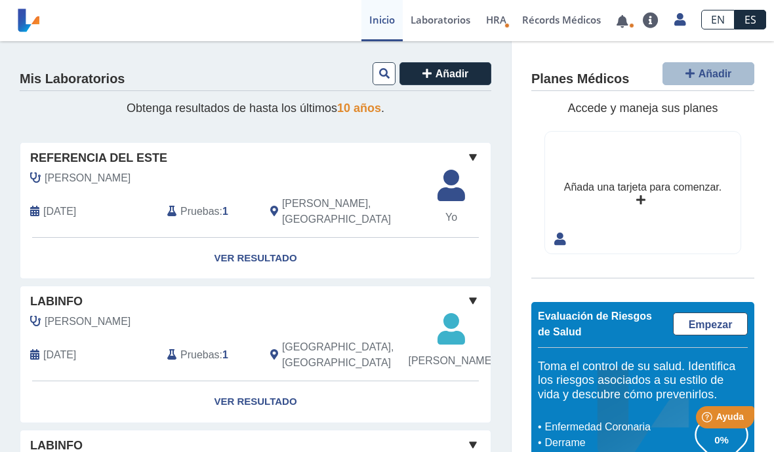
scroll to position [0, 0]
click at [441, 20] on link "Laboratorios" at bounding box center [440, 20] width 75 height 41
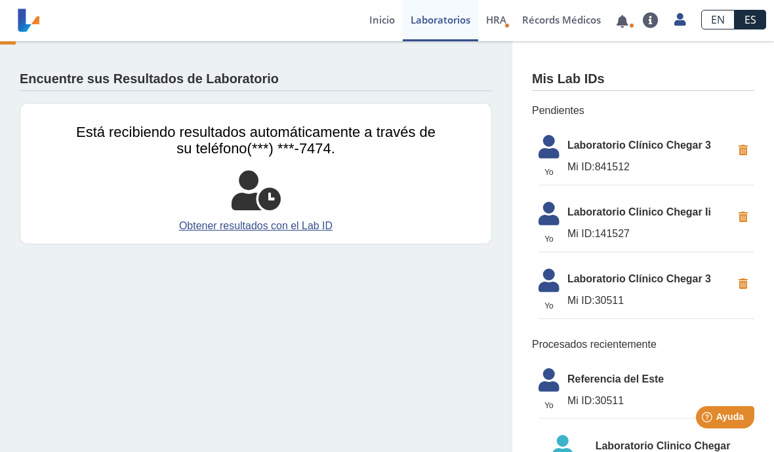
click at [192, 227] on link "Obtener resultados con el Lab ID" at bounding box center [255, 226] width 359 height 16
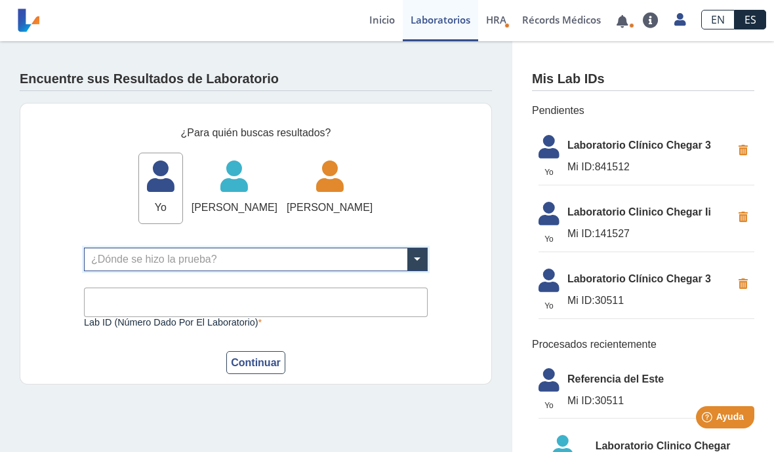
click at [414, 254] on span at bounding box center [417, 259] width 20 height 22
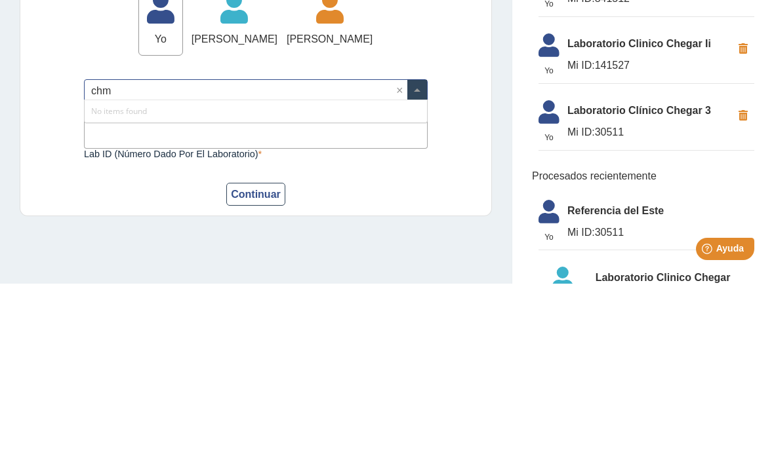
type input "ch"
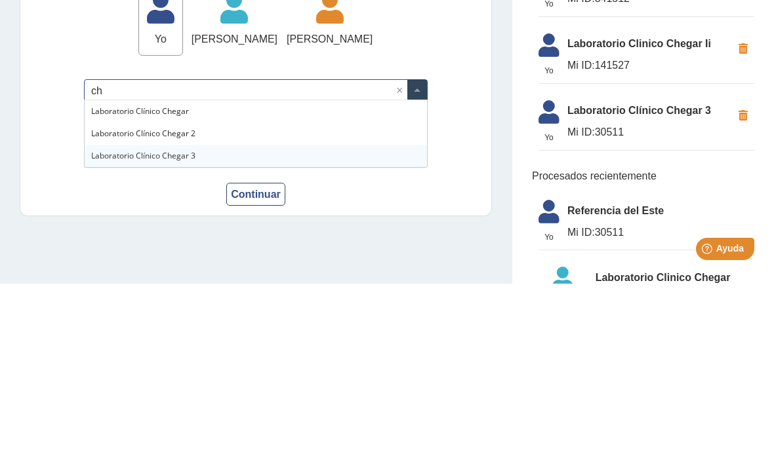
click at [106, 319] on span "Laboratorio Clínico Chegar 3" at bounding box center [143, 324] width 104 height 11
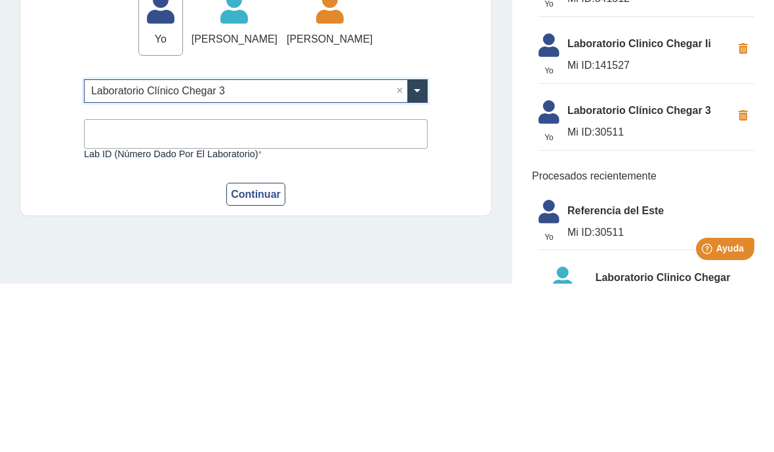
click at [102, 288] on input "Lab ID (número dado por el laboratorio)" at bounding box center [256, 303] width 344 height 30
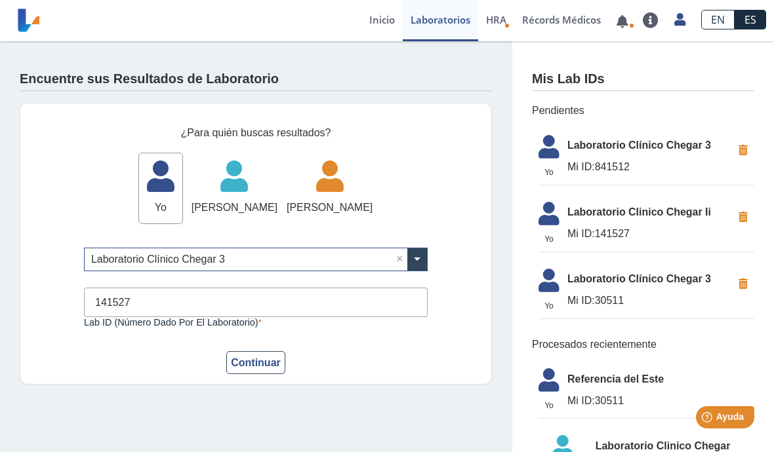
type input "141527"
click at [271, 363] on button "Continuar" at bounding box center [255, 362] width 59 height 23
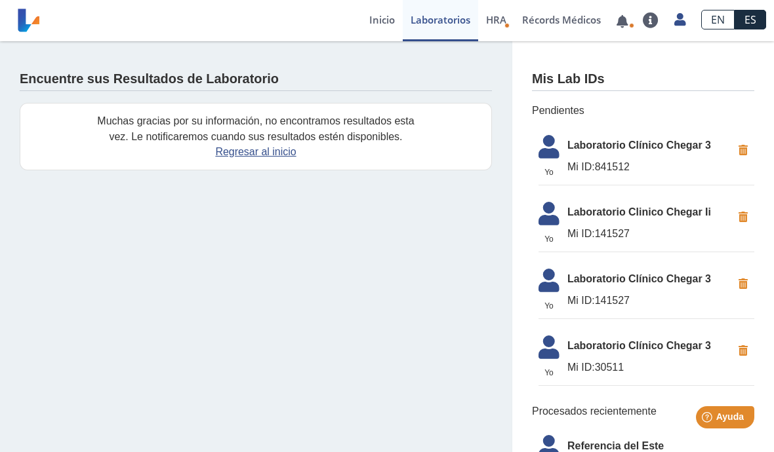
click at [563, 23] on link "Récords Médicos" at bounding box center [561, 20] width 94 height 41
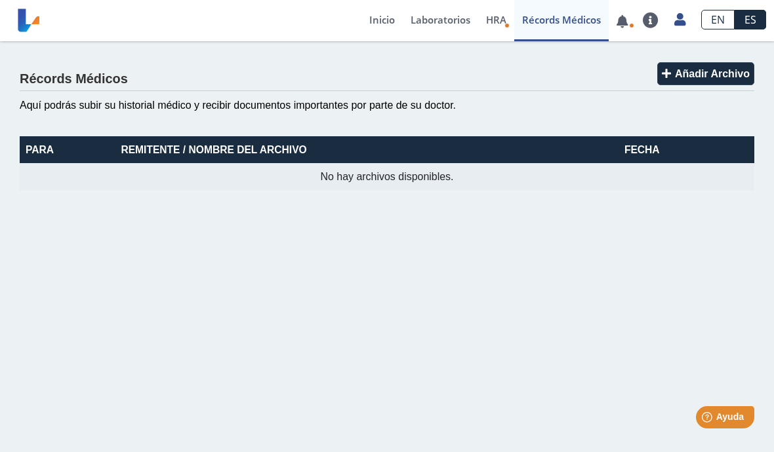
click at [498, 20] on span "HRA" at bounding box center [496, 19] width 20 height 13
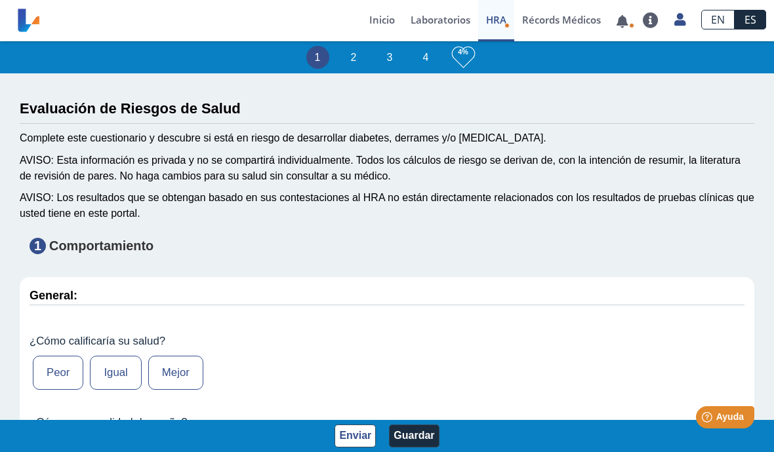
click at [440, 20] on link "Laboratorios" at bounding box center [440, 20] width 75 height 41
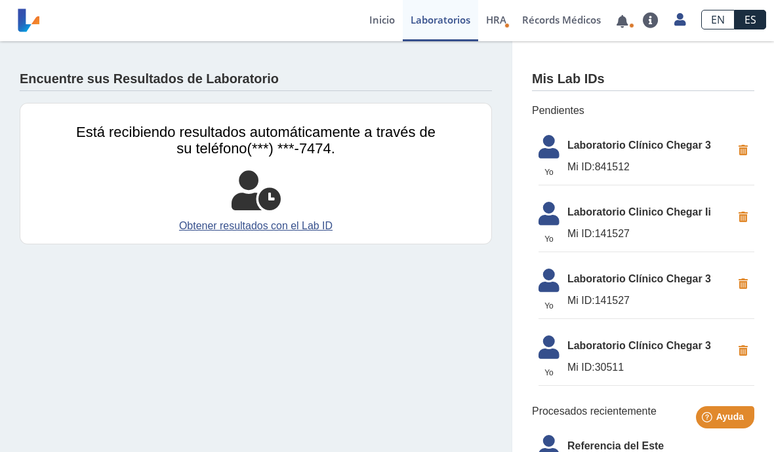
click at [378, 24] on link "Inicio" at bounding box center [381, 20] width 41 height 41
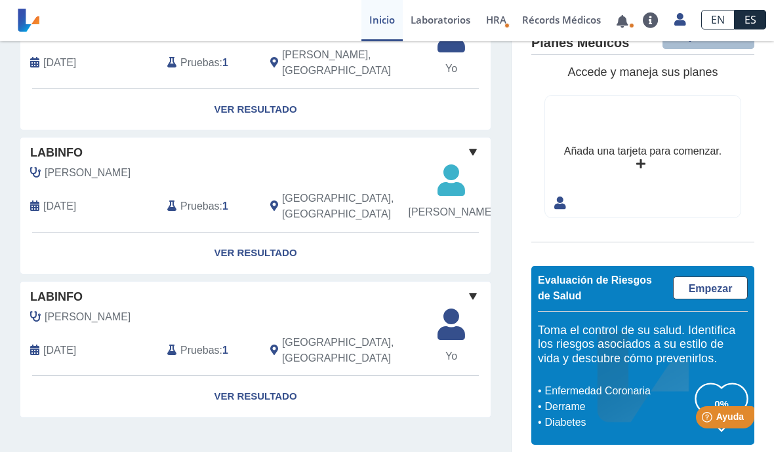
scroll to position [149, 0]
